Goal: Navigation & Orientation: Find specific page/section

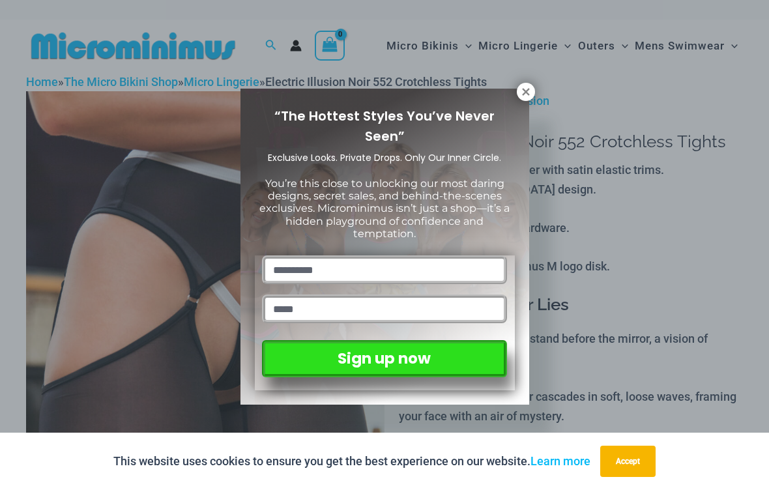
click at [526, 87] on icon at bounding box center [526, 92] width 12 height 12
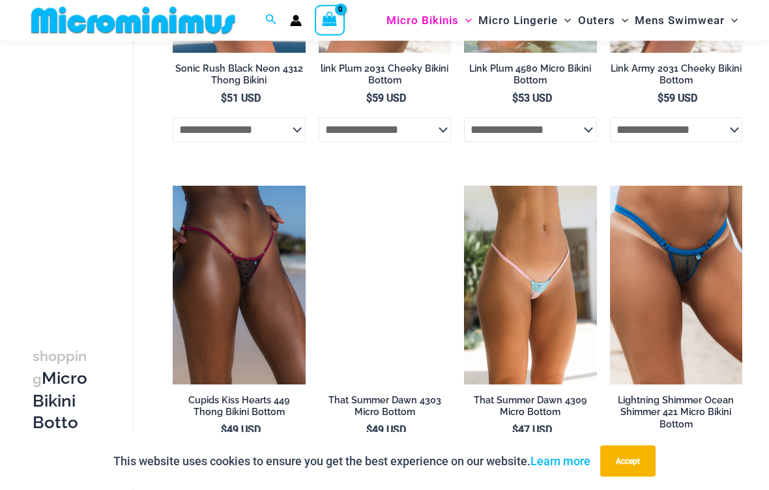
scroll to position [2920, 0]
